Goal: Information Seeking & Learning: Learn about a topic

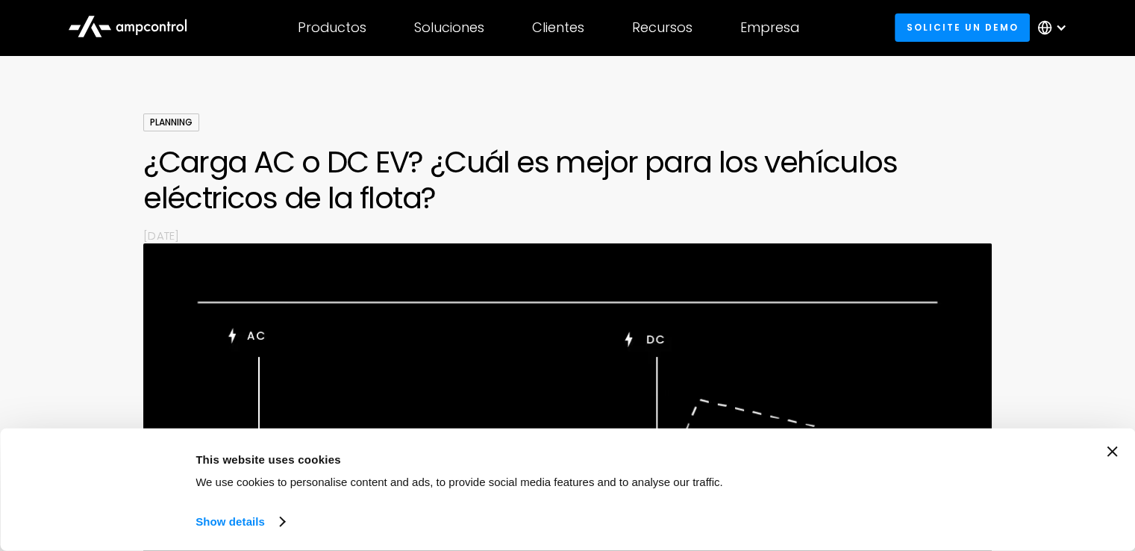
scroll to position [224, 0]
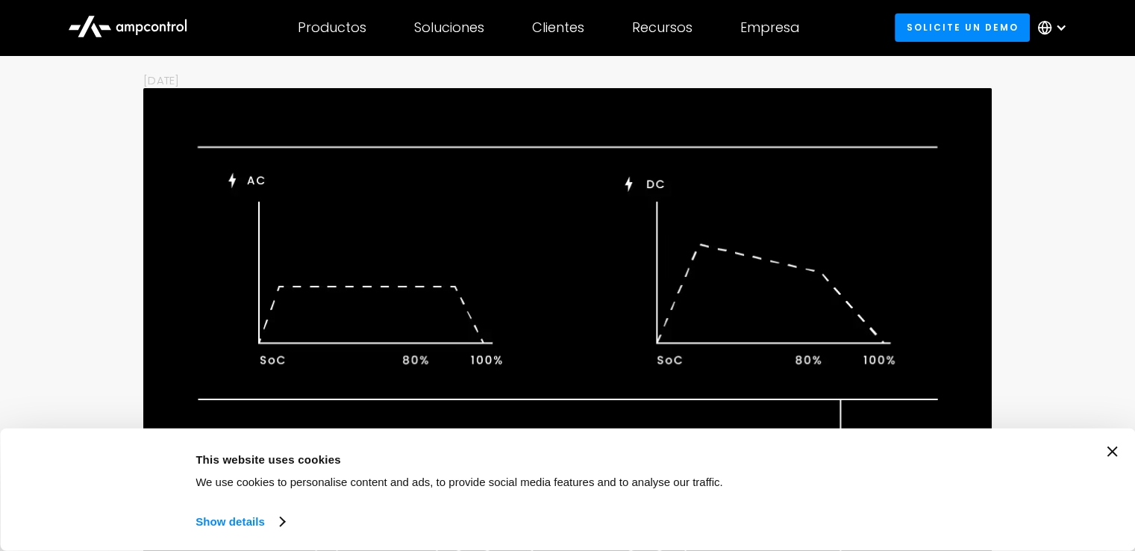
click at [1117, 449] on icon "Close banner" at bounding box center [1112, 451] width 10 height 10
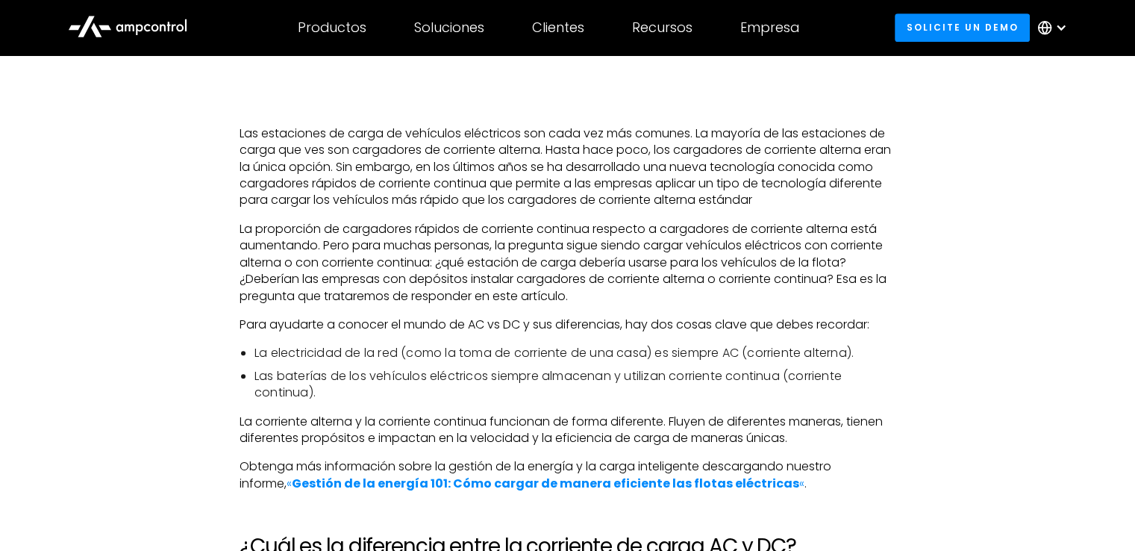
scroll to position [896, 0]
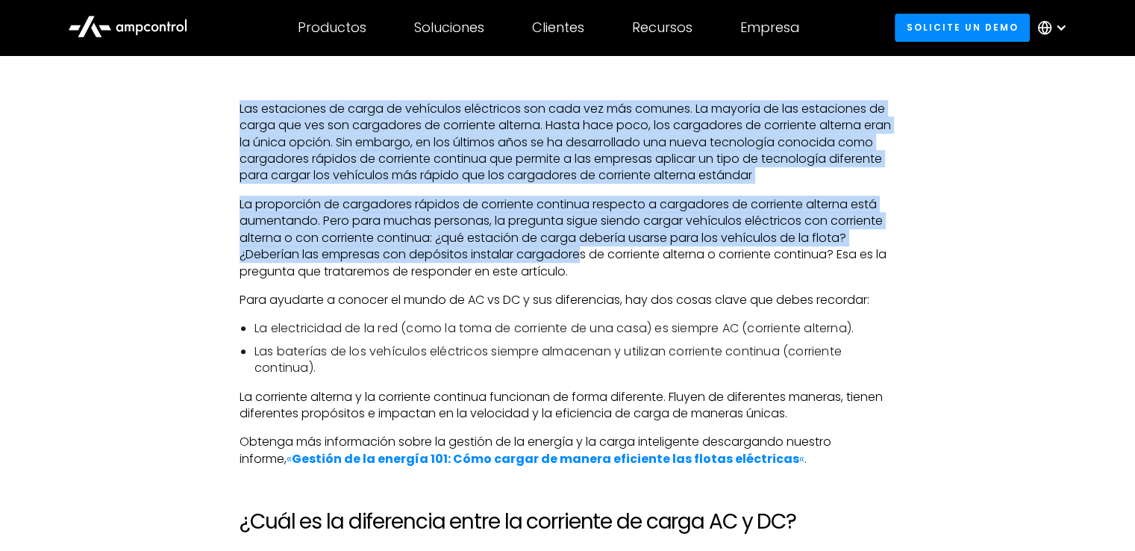
drag, startPoint x: 236, startPoint y: 107, endPoint x: 582, endPoint y: 255, distance: 376.8
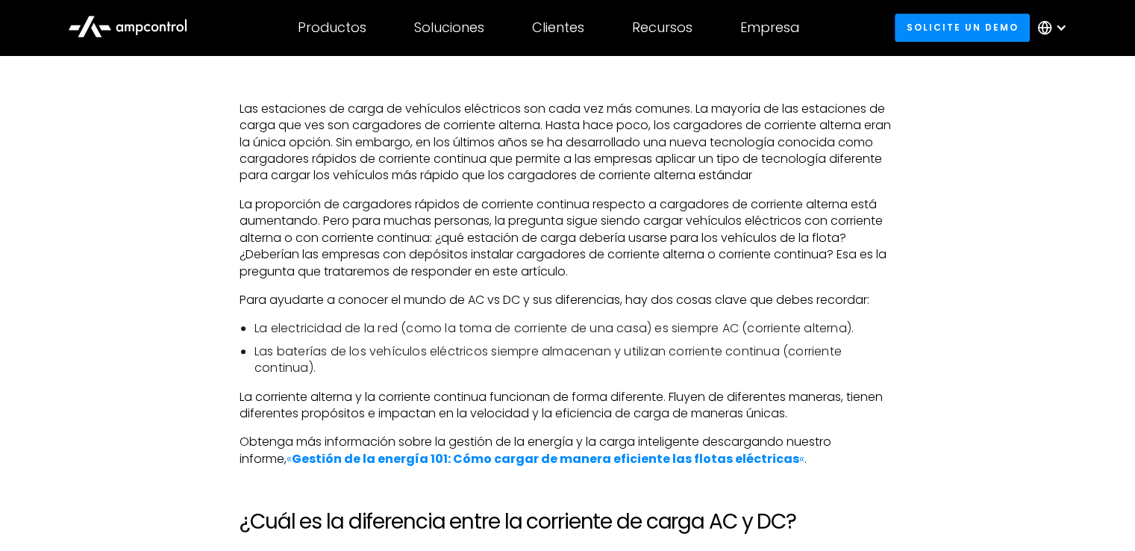
click at [564, 272] on p "La proporción de cargadores rápidos de corriente continua respecto a cargadores…" at bounding box center [568, 238] width 656 height 84
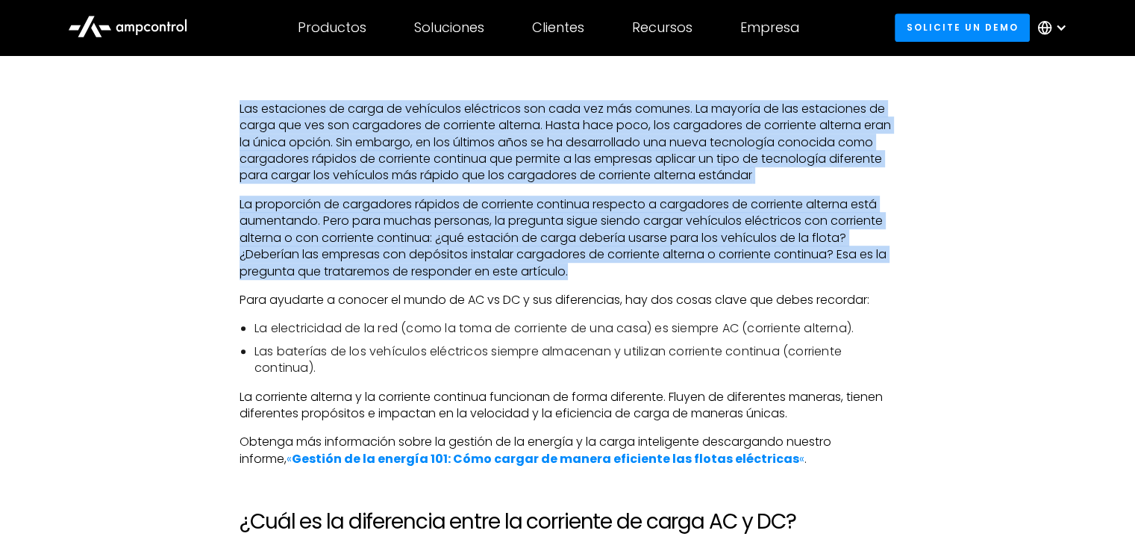
drag, startPoint x: 240, startPoint y: 109, endPoint x: 603, endPoint y: 268, distance: 396.1
copy div "Las estaciones de carga de vehículos eléctricos son cada vez más comunes. La ma…"
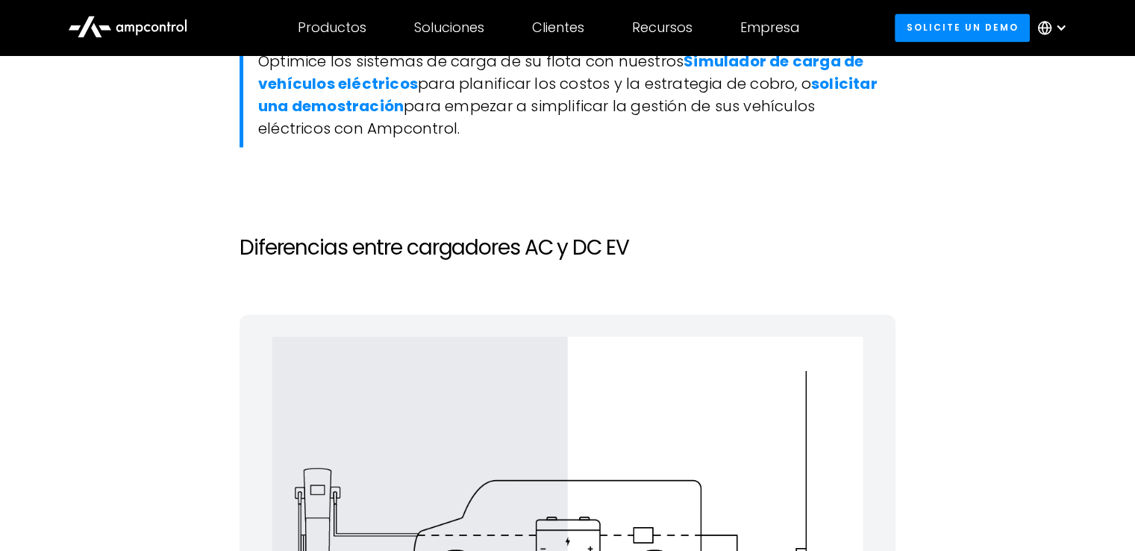
scroll to position [2239, 0]
click at [481, 251] on h2 "Diferencias entre cargadores AC y DC EV" at bounding box center [568, 247] width 656 height 25
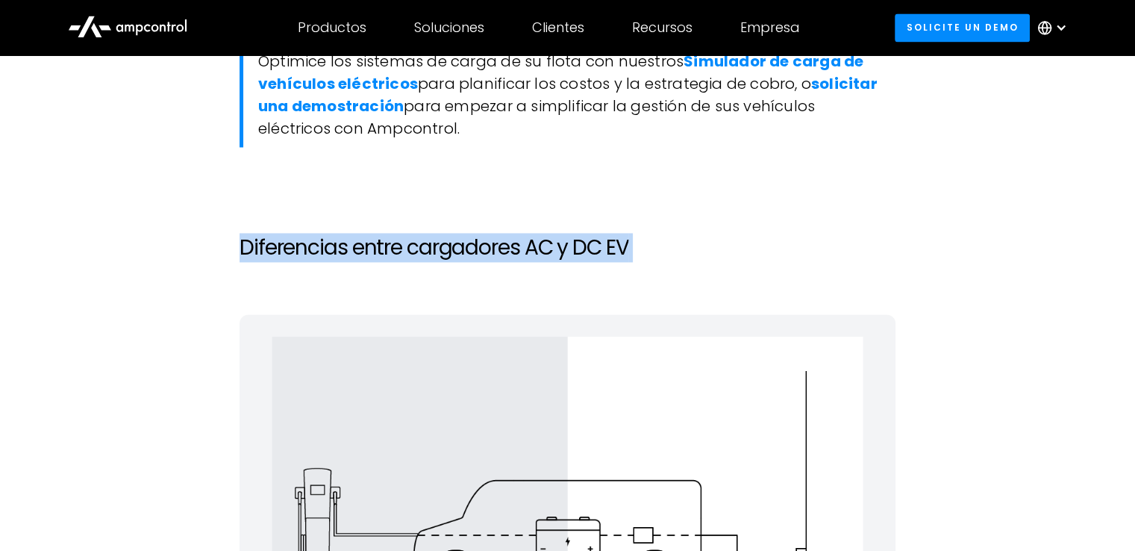
click at [481, 251] on h2 "Diferencias entre cargadores AC y DC EV" at bounding box center [568, 247] width 656 height 25
copy h2 "Diferencias entre cargadores AC y DC EV"
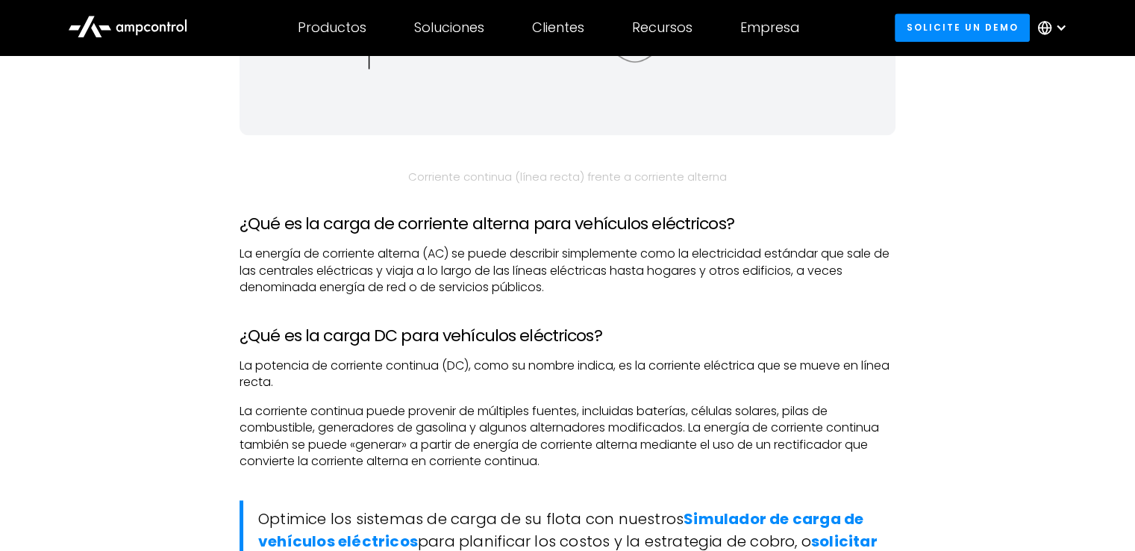
scroll to position [1791, 0]
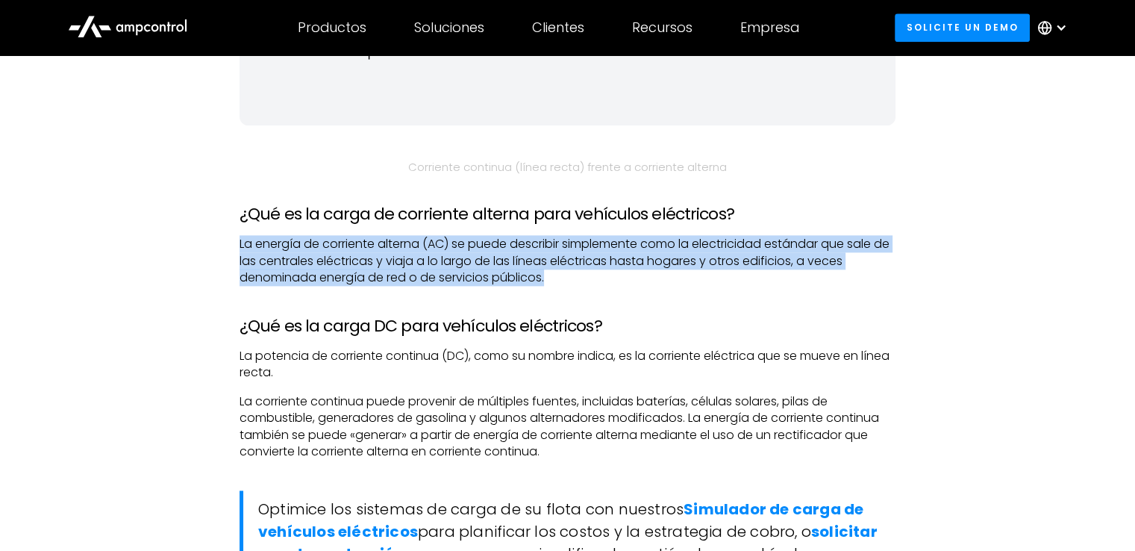
drag, startPoint x: 217, startPoint y: 246, endPoint x: 554, endPoint y: 275, distance: 337.9
copy p "La energía de corriente alterna (AC) se puede describir simplemente como la ele…"
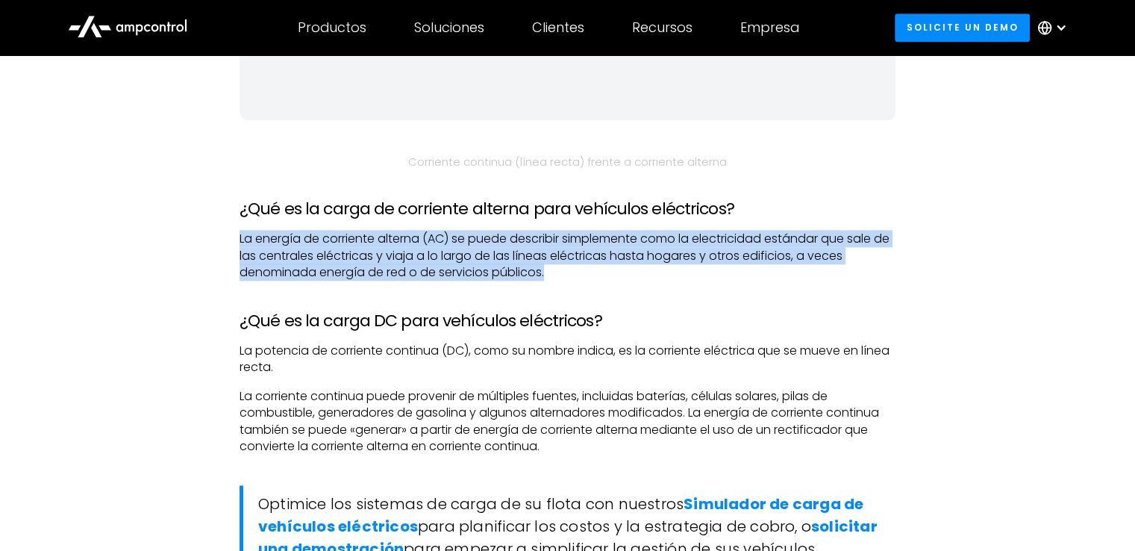
scroll to position [1866, 0]
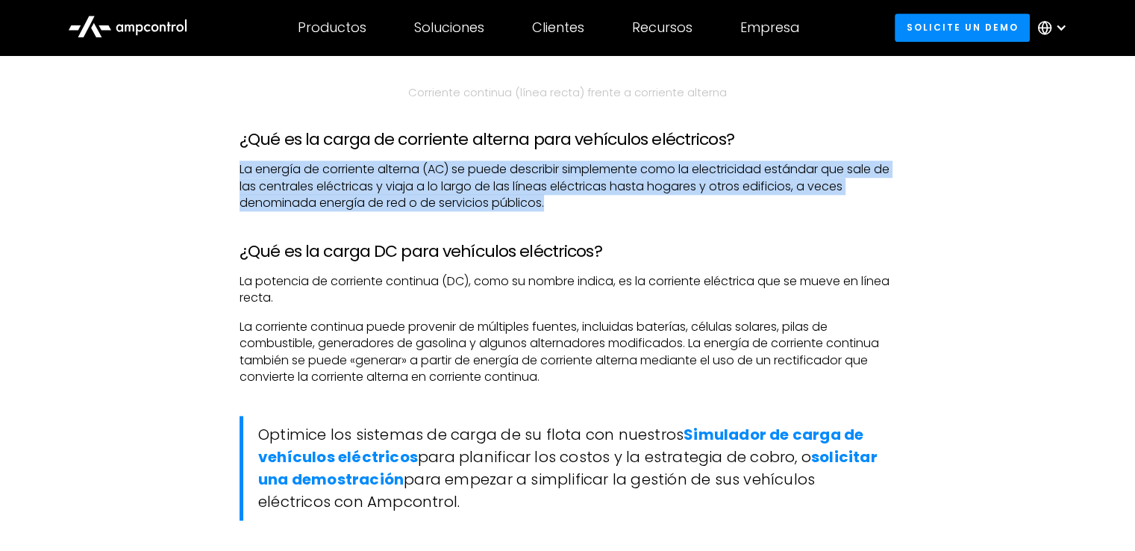
copy p "La energía de corriente alterna (AC) se puede describir simplemente como la ele…"
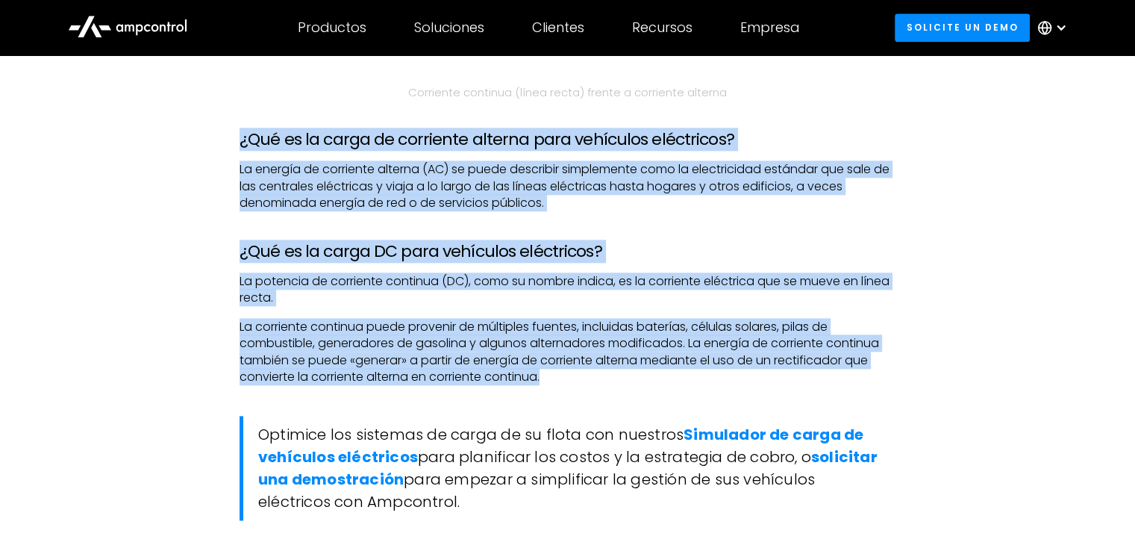
drag, startPoint x: 230, startPoint y: 136, endPoint x: 555, endPoint y: 382, distance: 407.5
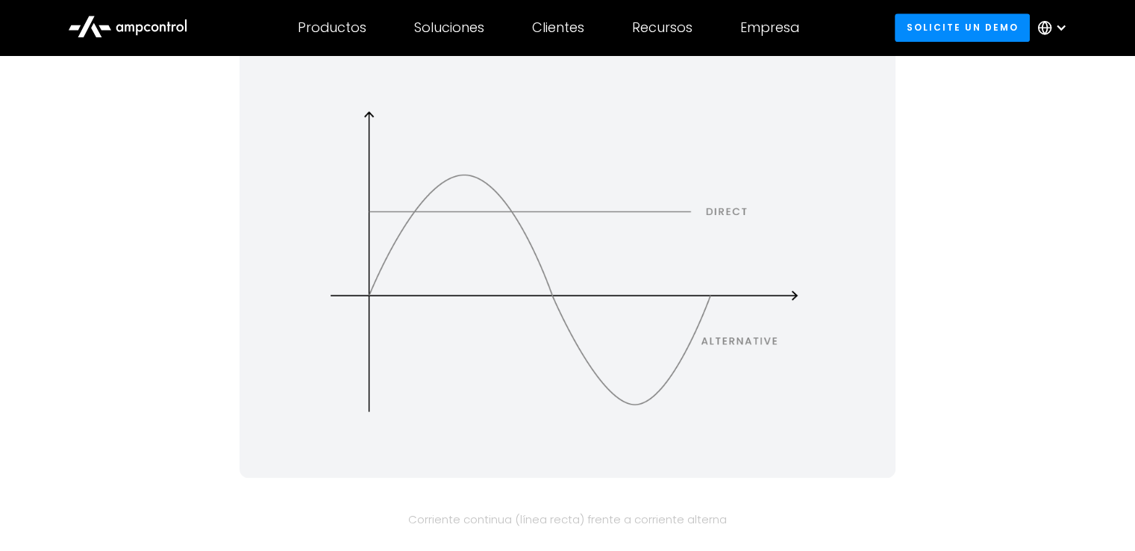
scroll to position [1717, 0]
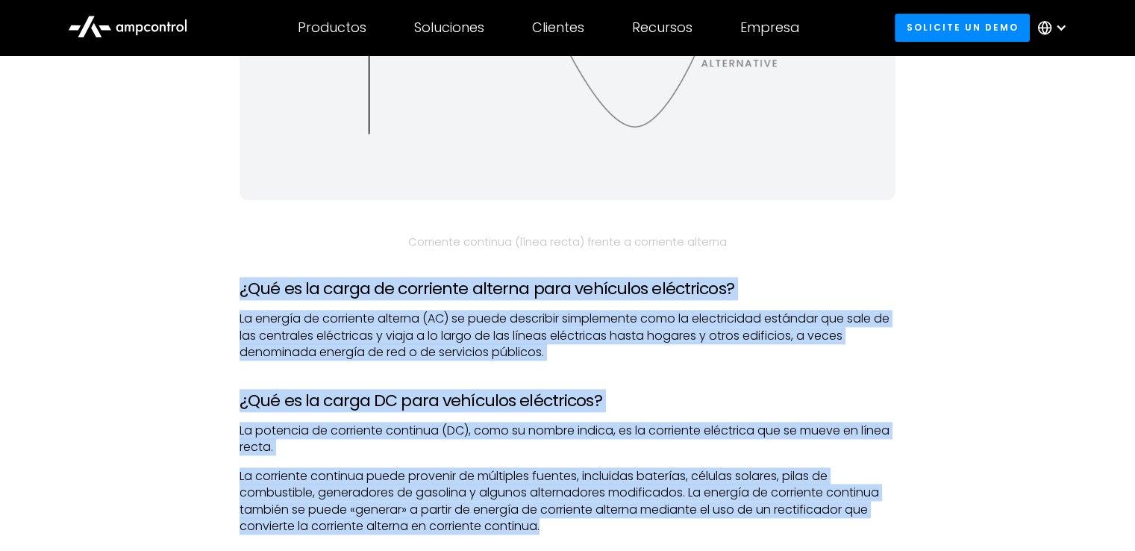
copy div "¿Qué es la carga de corriente alterna para vehículos eléctricos? La energía de …"
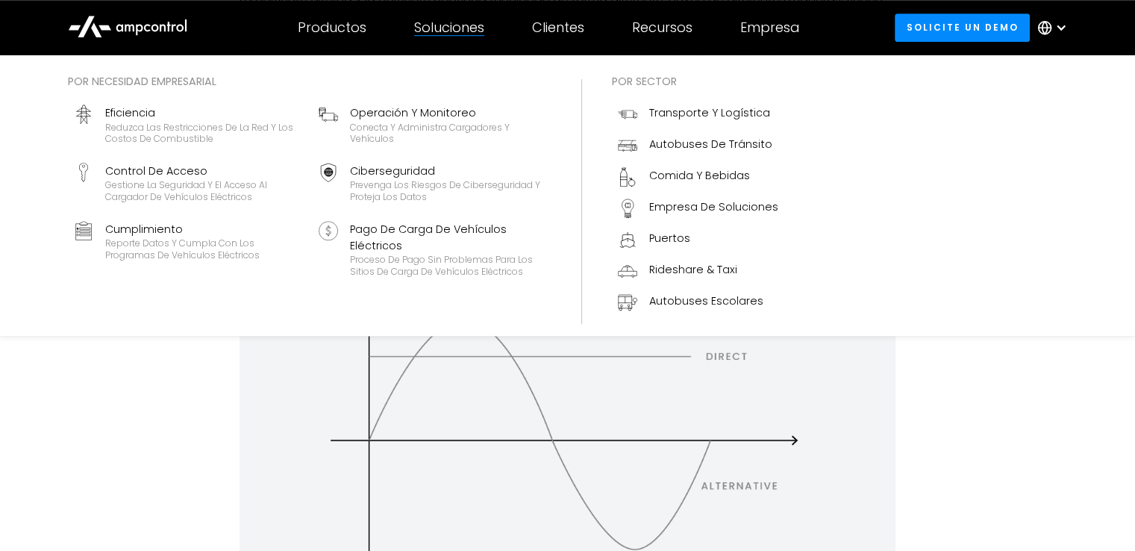
scroll to position [1269, 0]
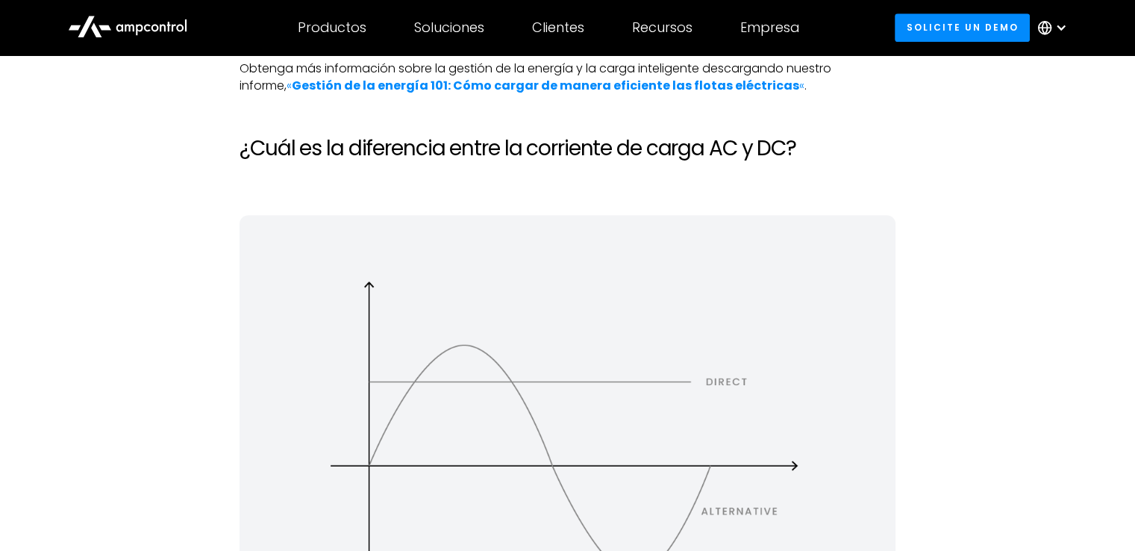
click at [502, 153] on h2 "¿Cuál es la diferencia entre la corriente de carga AC y DC?" at bounding box center [568, 148] width 656 height 25
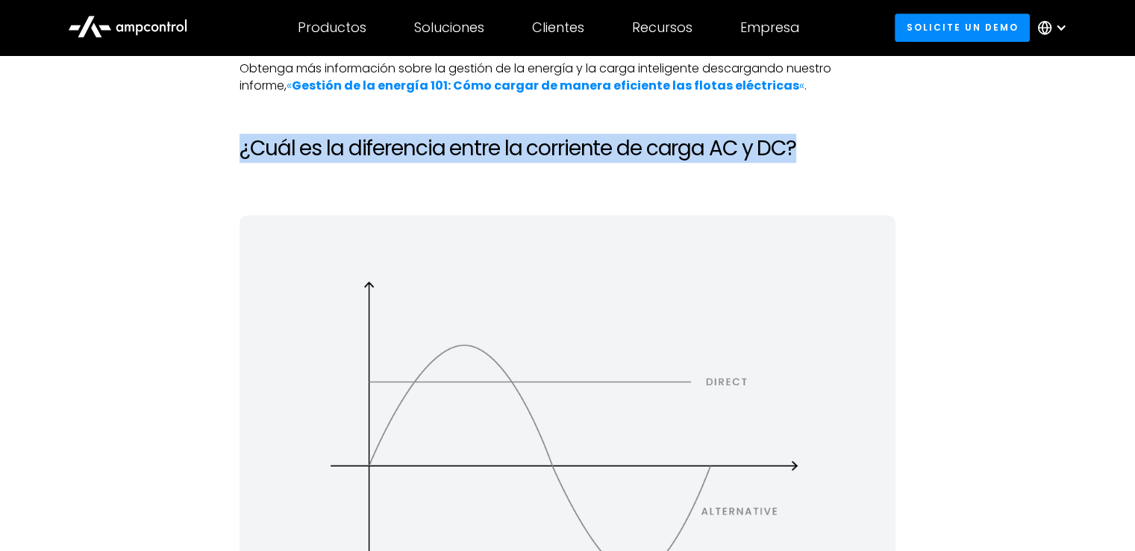
click at [502, 153] on h2 "¿Cuál es la diferencia entre la corriente de carga AC y DC?" at bounding box center [568, 148] width 656 height 25
copy h2 "¿Cuál es la diferencia entre la corriente de carga AC y DC?"
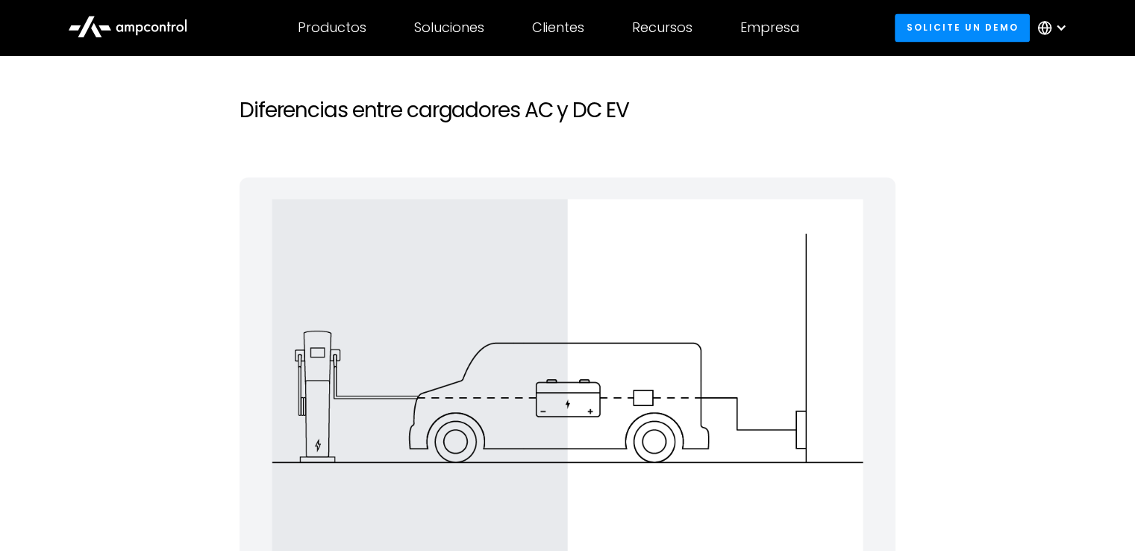
scroll to position [2314, 0]
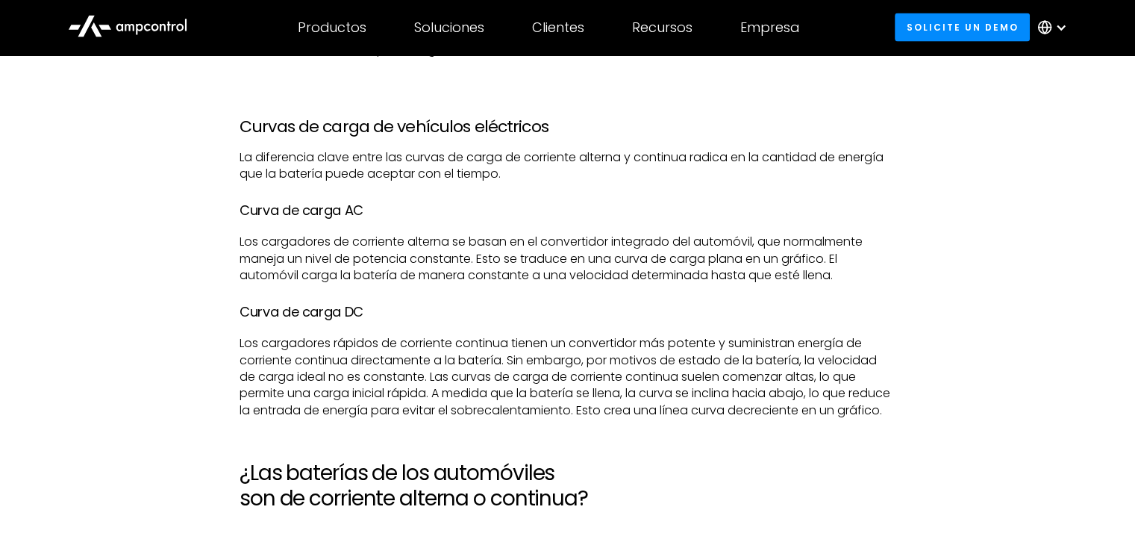
scroll to position [3210, 0]
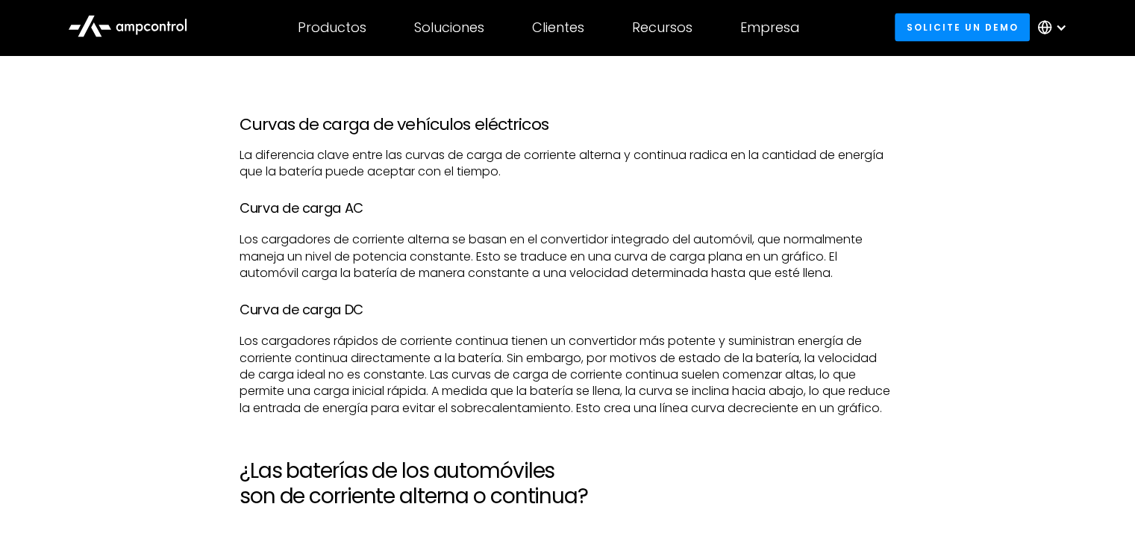
click at [970, 385] on div "Las estaciones de carga de vehículos eléctricos son cada vez más comunes. La ma…" at bounding box center [567, 475] width 1029 height 5376
click at [405, 158] on p "La diferencia clave entre las curvas de carga de corriente alterna y continua r…" at bounding box center [568, 164] width 656 height 34
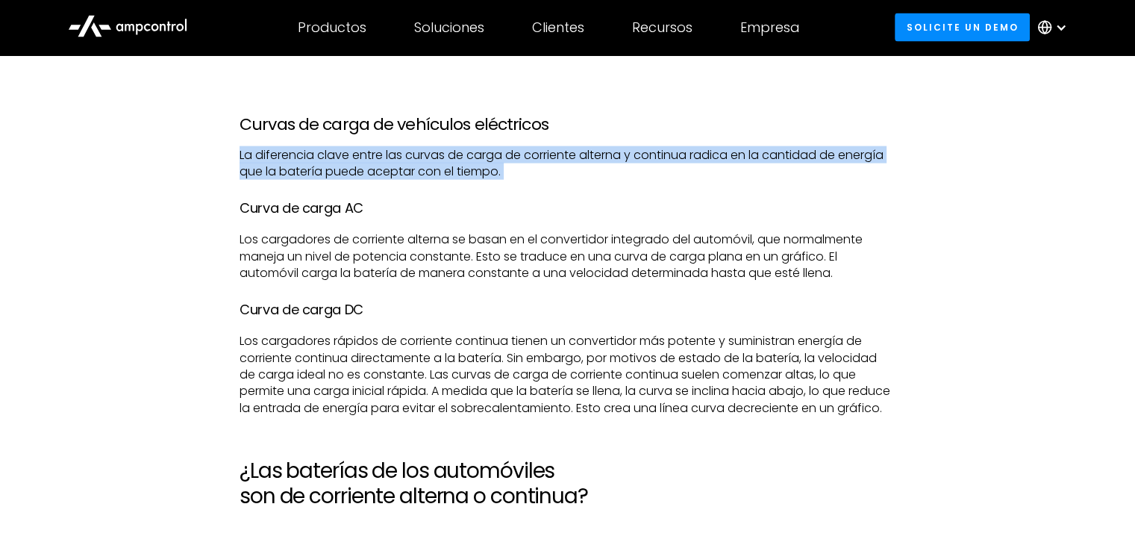
click at [405, 158] on p "La diferencia clave entre las curvas de carga de corriente alterna y continua r…" at bounding box center [568, 164] width 656 height 34
copy p "La diferencia clave entre las curvas de carga de corriente alterna y continua r…"
